Goal: Task Accomplishment & Management: Manage account settings

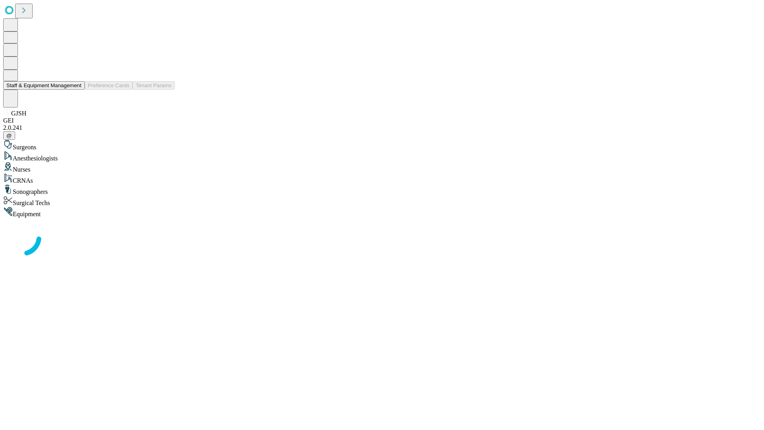
click at [76, 90] on button "Staff & Equipment Management" at bounding box center [44, 85] width 82 height 8
